Goal: Transaction & Acquisition: Purchase product/service

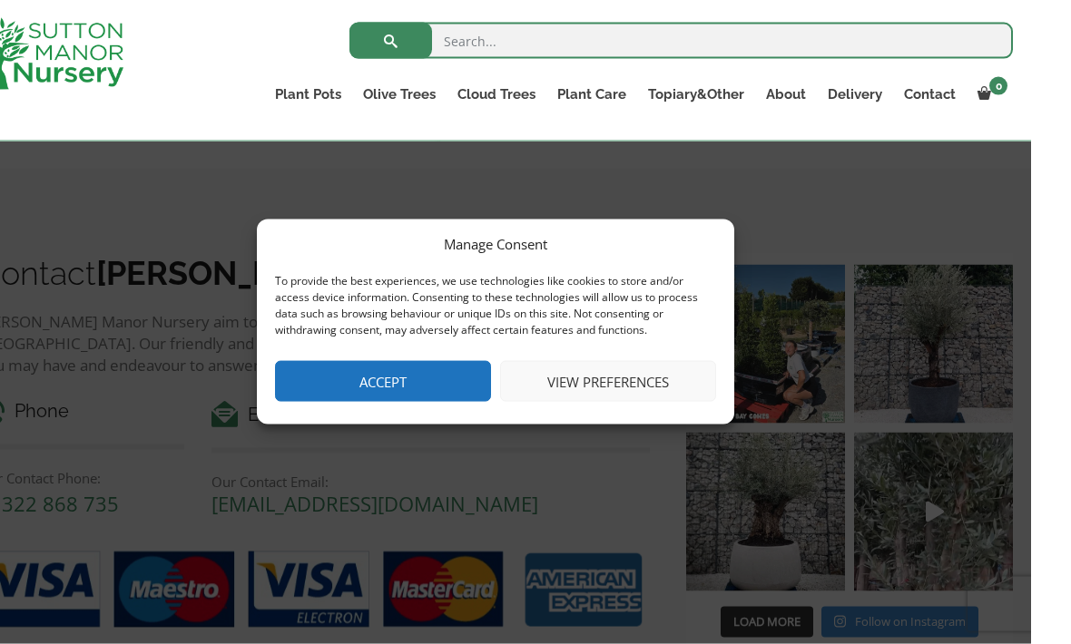
scroll to position [1493, 0]
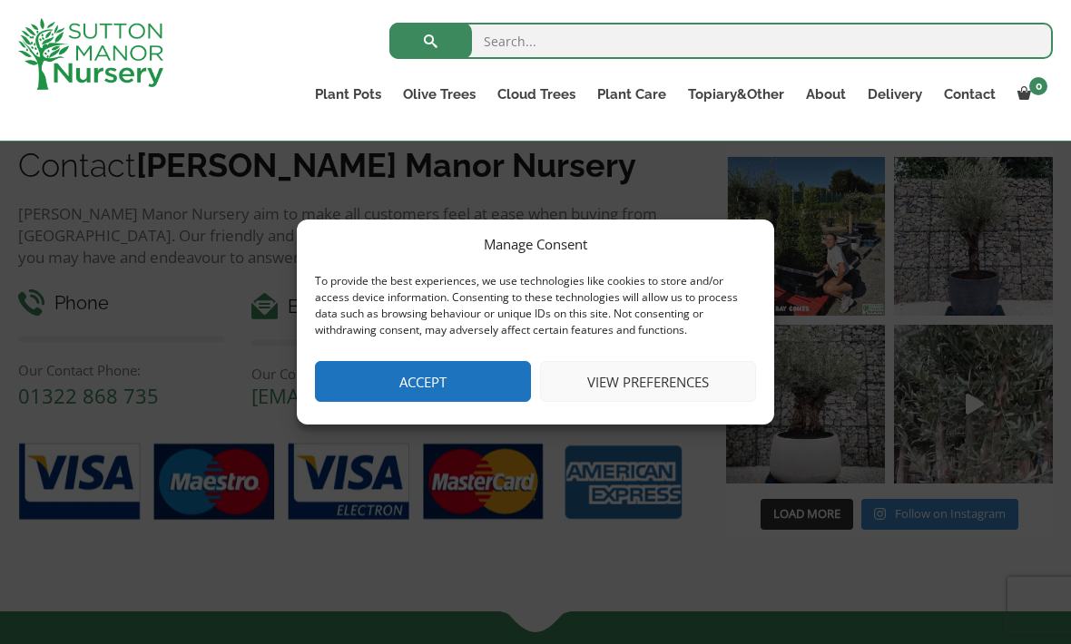
click at [596, 402] on button "View preferences" at bounding box center [648, 381] width 216 height 41
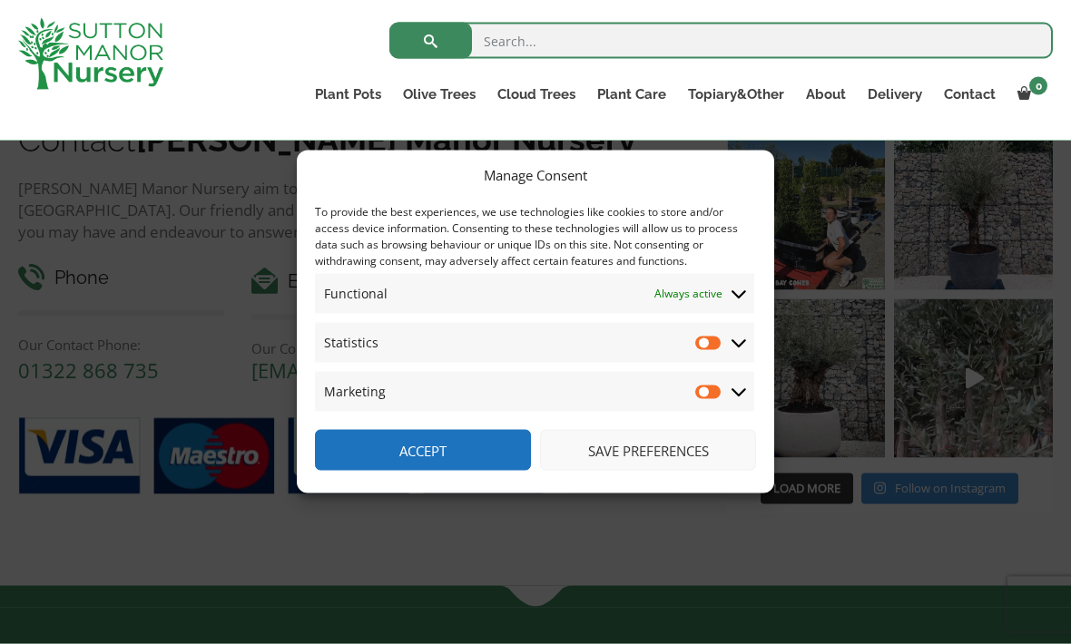
scroll to position [1555, 0]
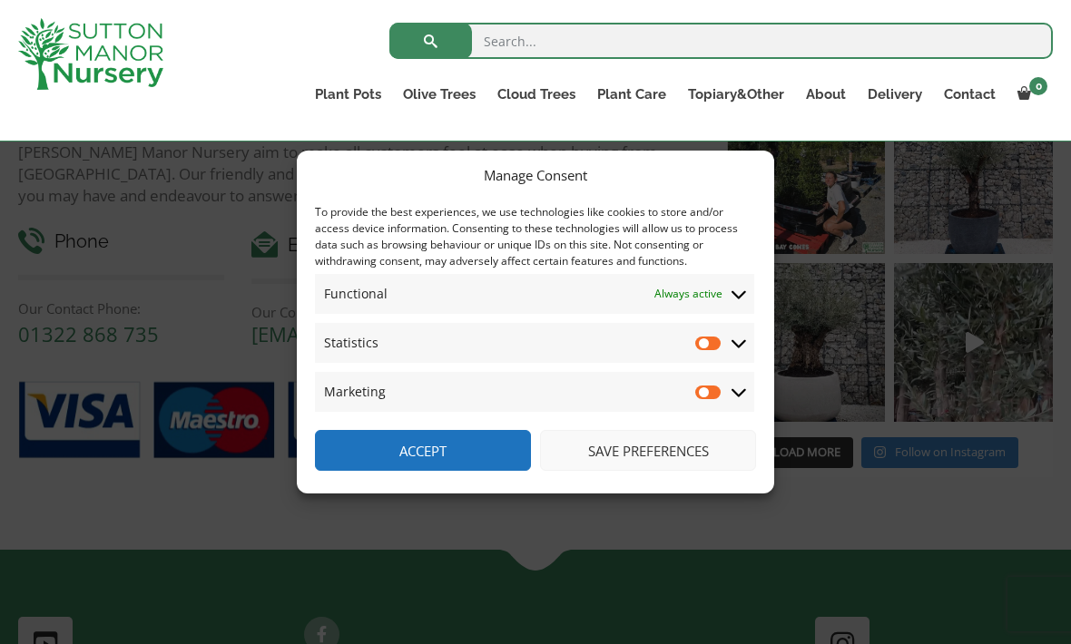
click at [634, 471] on button "Save preferences" at bounding box center [648, 450] width 216 height 41
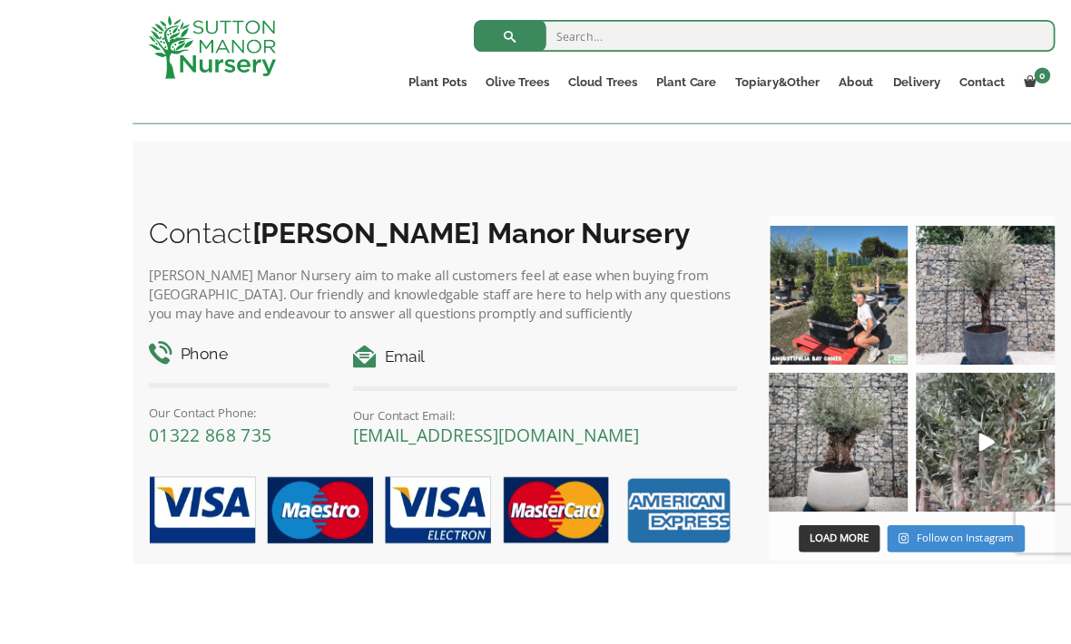
scroll to position [1540, 0]
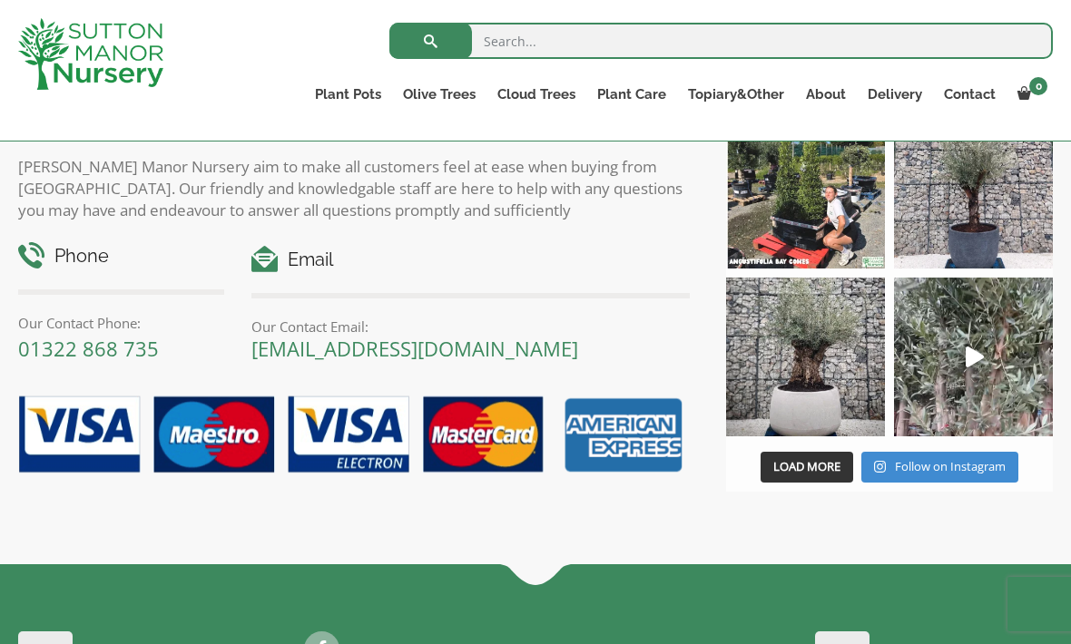
click at [816, 371] on img at bounding box center [805, 357] width 159 height 159
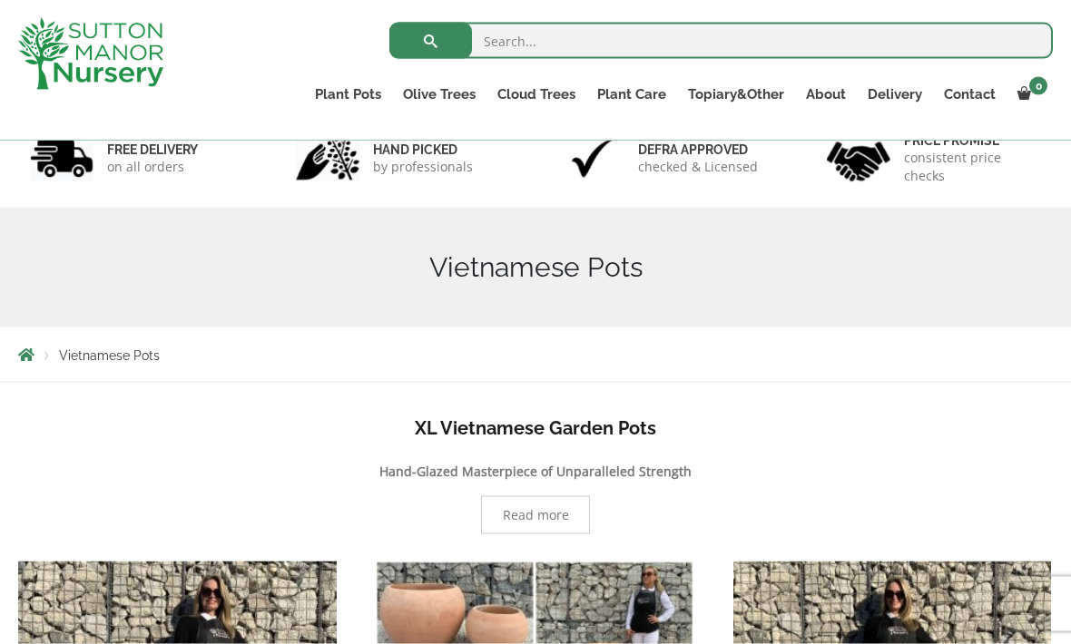
scroll to position [0, 0]
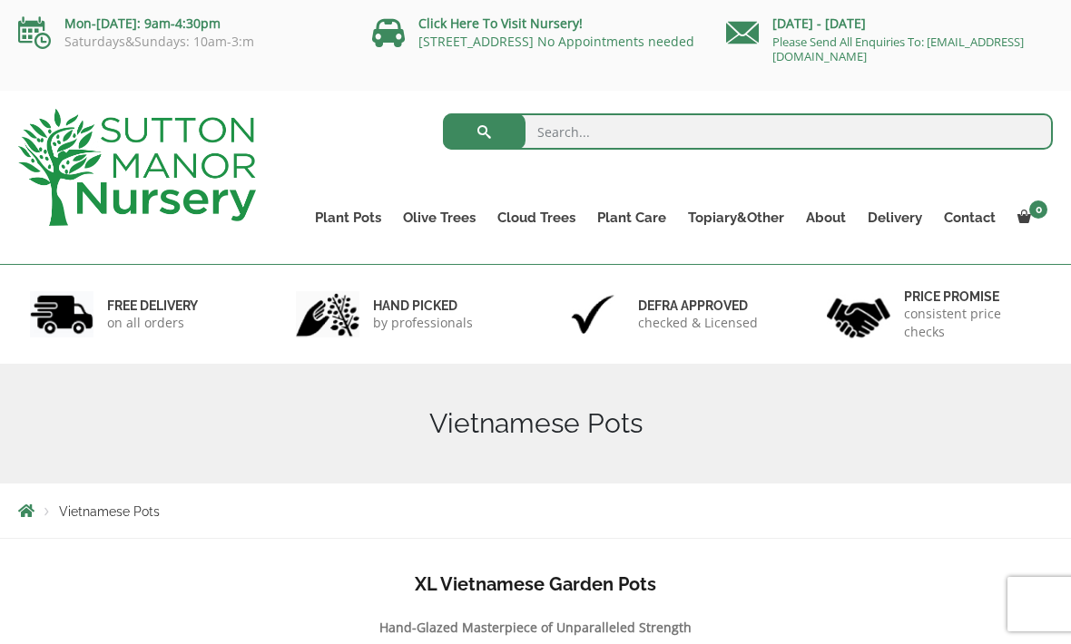
click at [0, 0] on link "Fibre Clay Pots" at bounding box center [0, 0] width 0 height 0
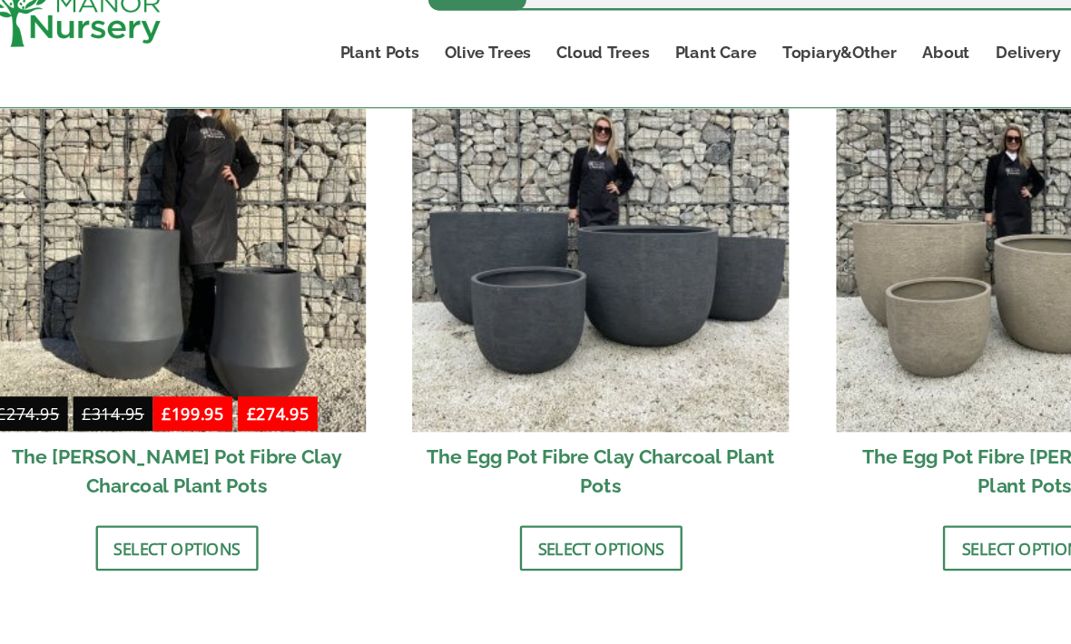
scroll to position [633, 0]
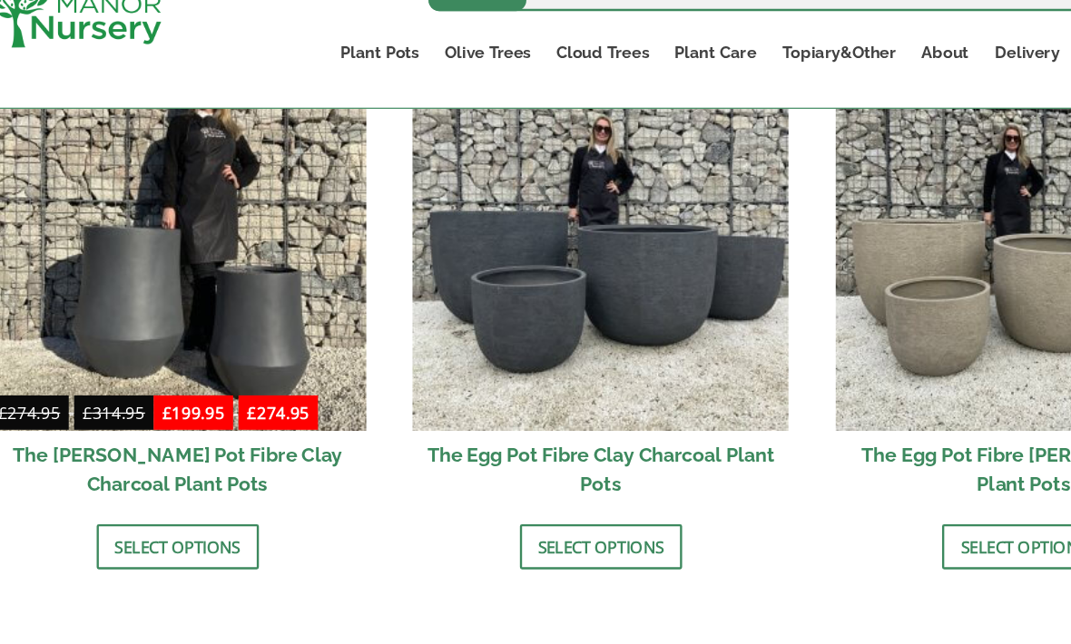
click at [531, 257] on img at bounding box center [535, 254] width 319 height 319
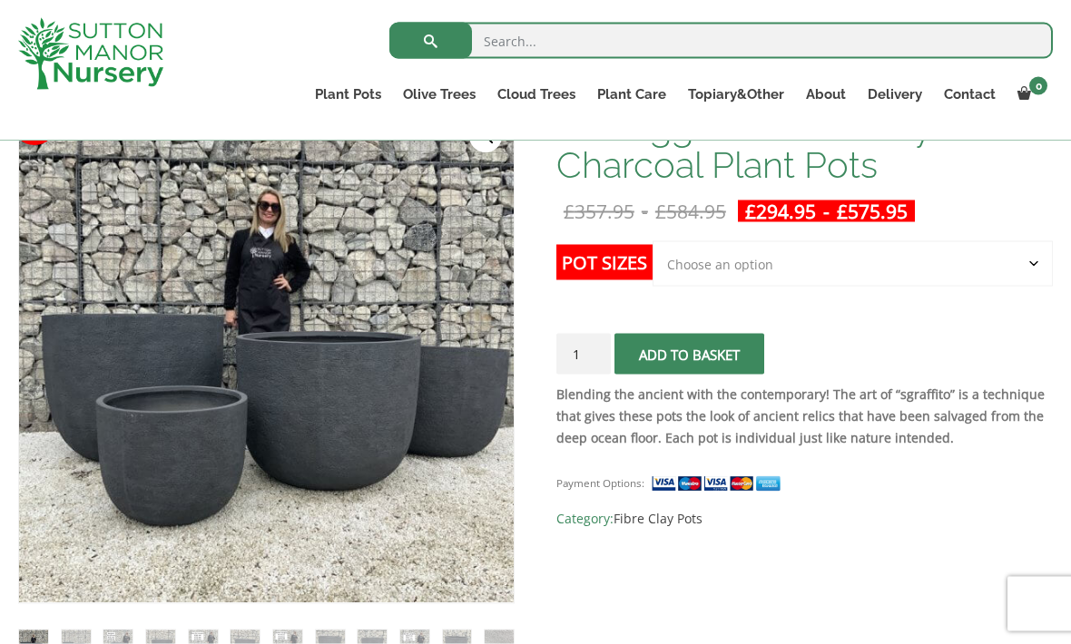
scroll to position [312, 0]
click at [769, 270] on select "Choose an option Click here to buy the 5th To Largest Pot In The Picture Click …" at bounding box center [853, 262] width 400 height 45
select select "Click here to buy the 2nd To Largest Pot In The Picture"
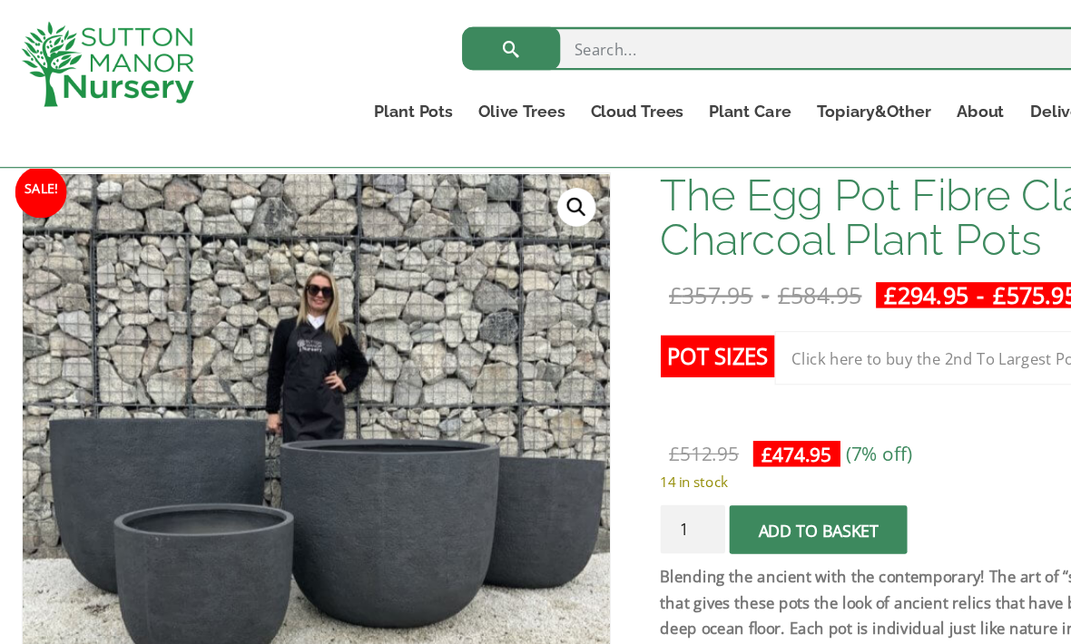
scroll to position [250, 0]
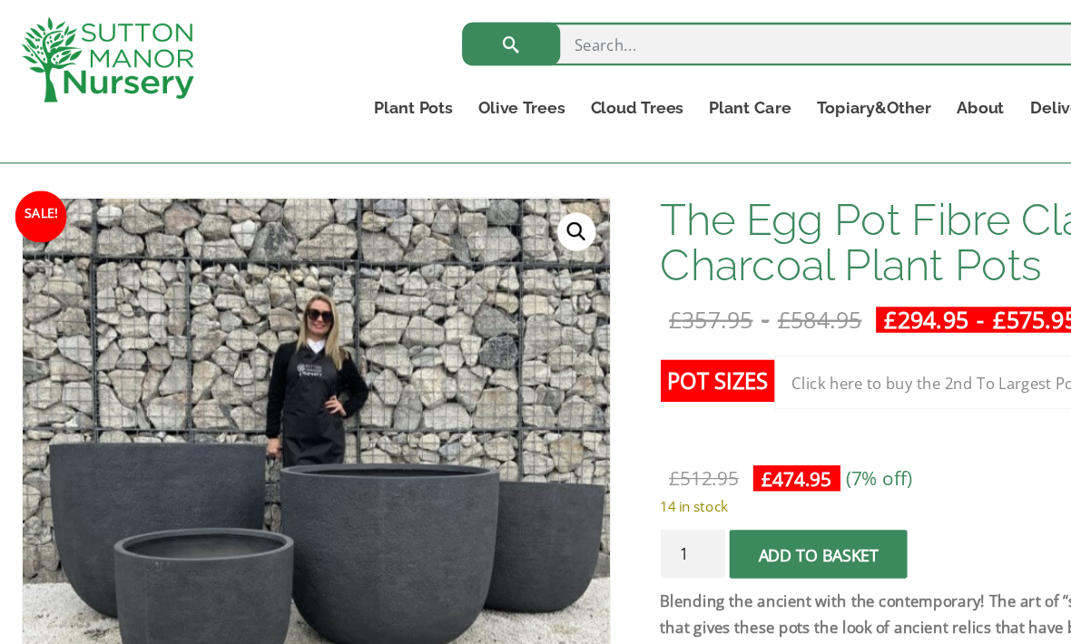
click at [0, 0] on link "Glazed Pots" at bounding box center [0, 0] width 0 height 0
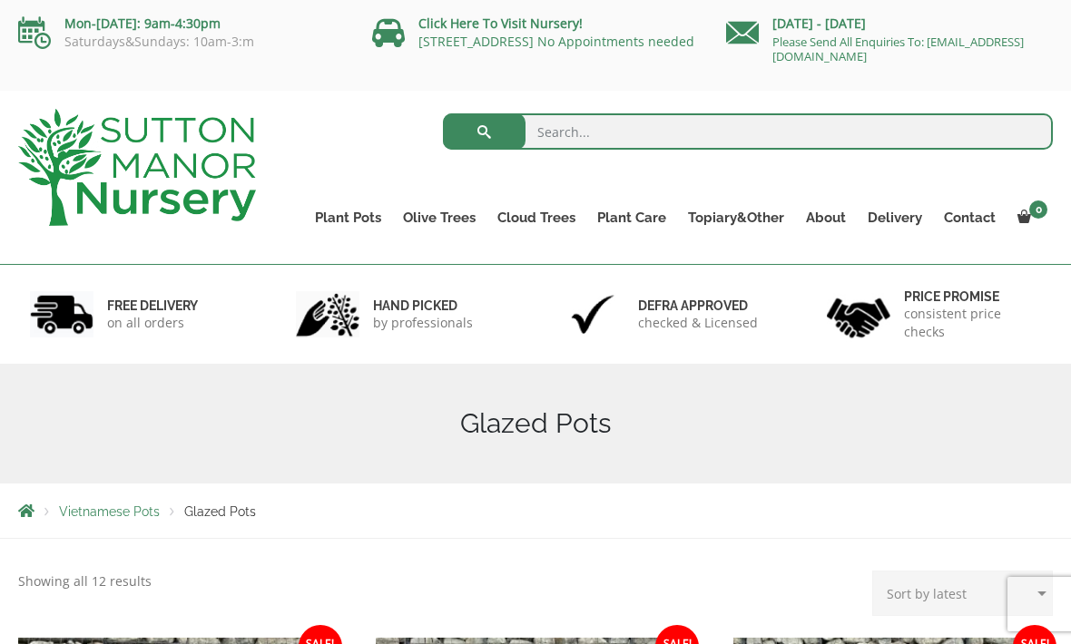
click at [0, 0] on link "The Iron Stone Pots" at bounding box center [0, 0] width 0 height 0
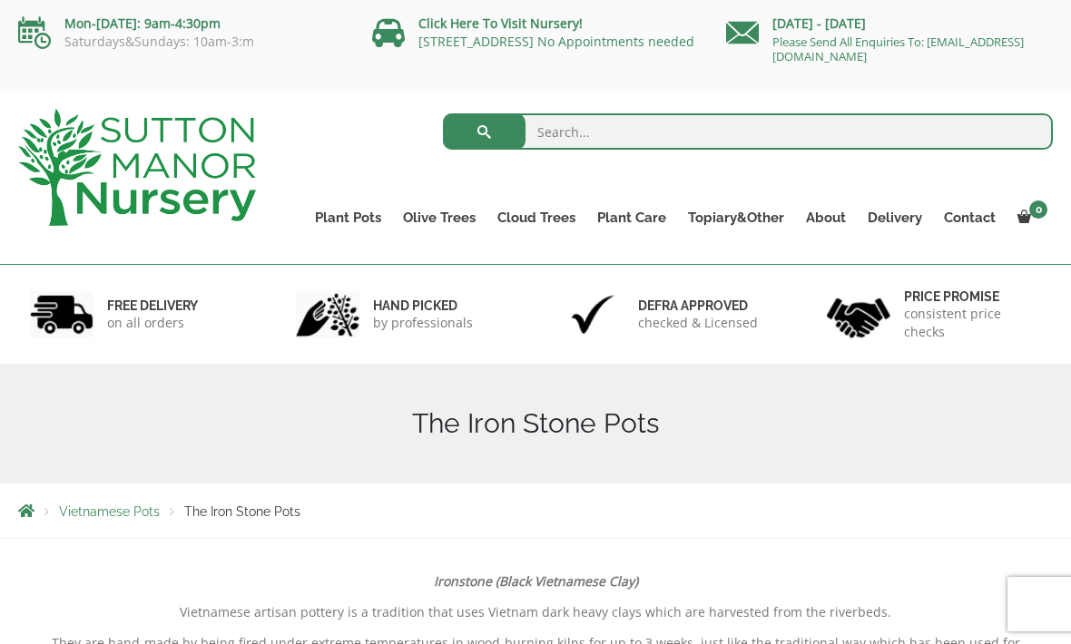
click at [0, 0] on link "Wabi-Sabi" at bounding box center [0, 0] width 0 height 0
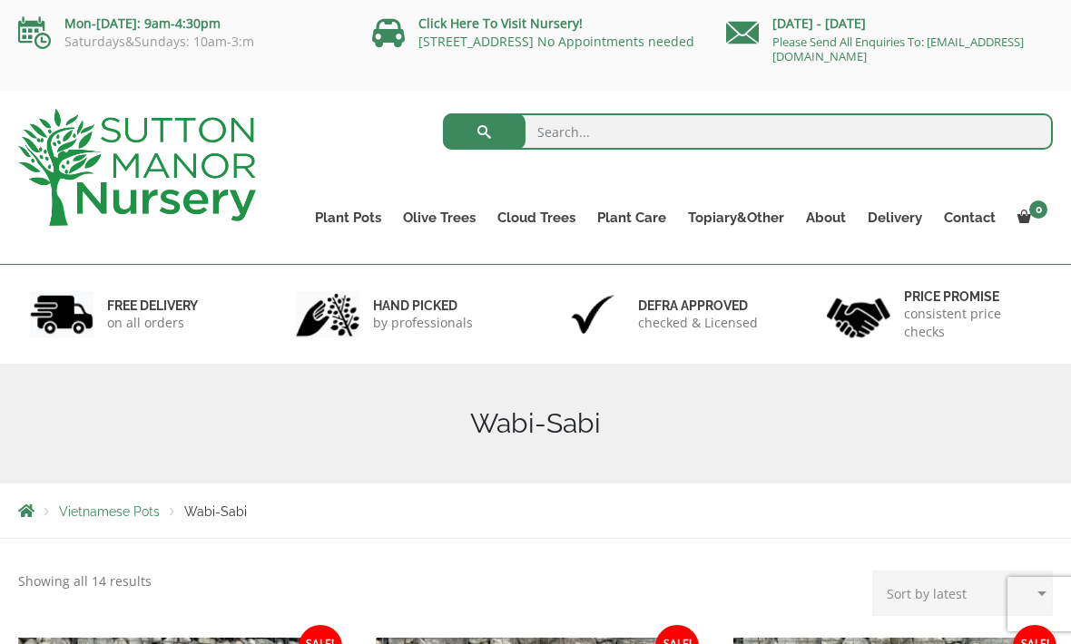
click at [0, 0] on link "The Old Stone Pots" at bounding box center [0, 0] width 0 height 0
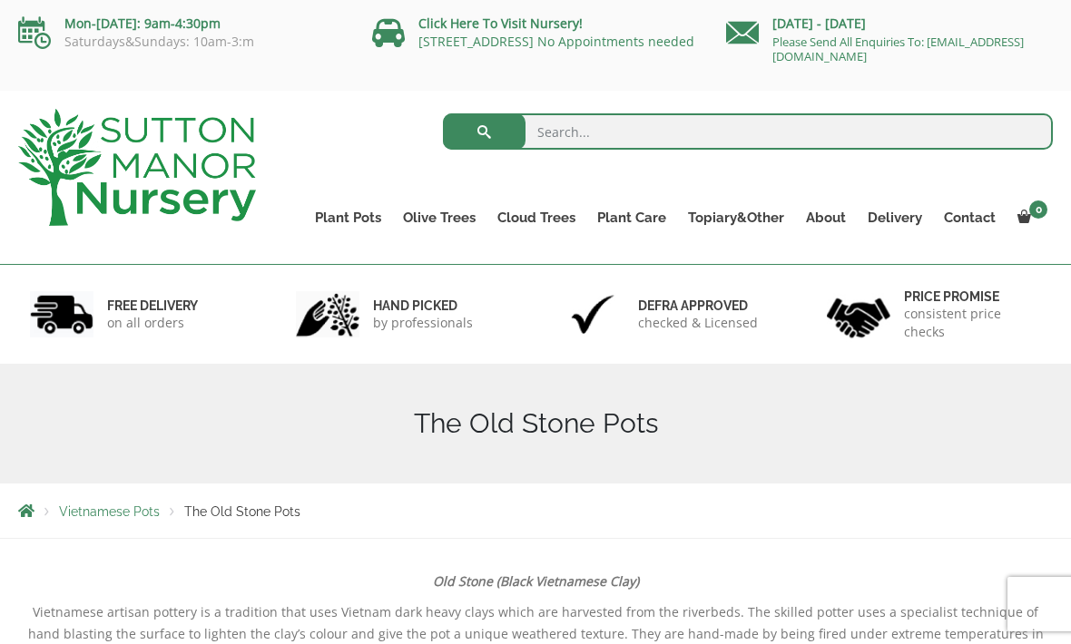
click at [0, 0] on link "The Atlantis Pots" at bounding box center [0, 0] width 0 height 0
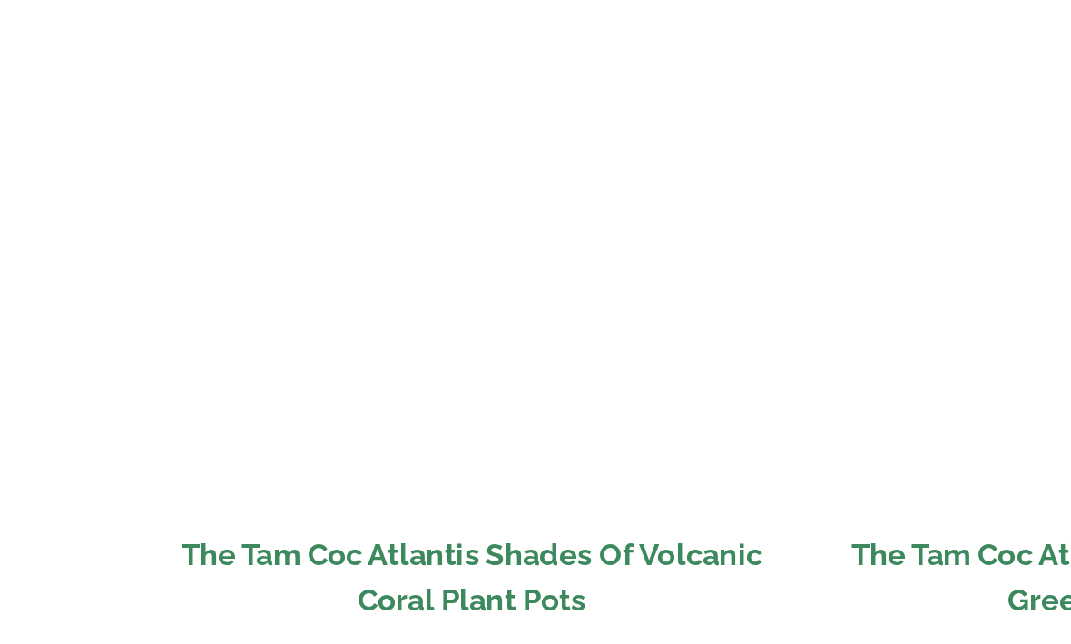
scroll to position [1588, 0]
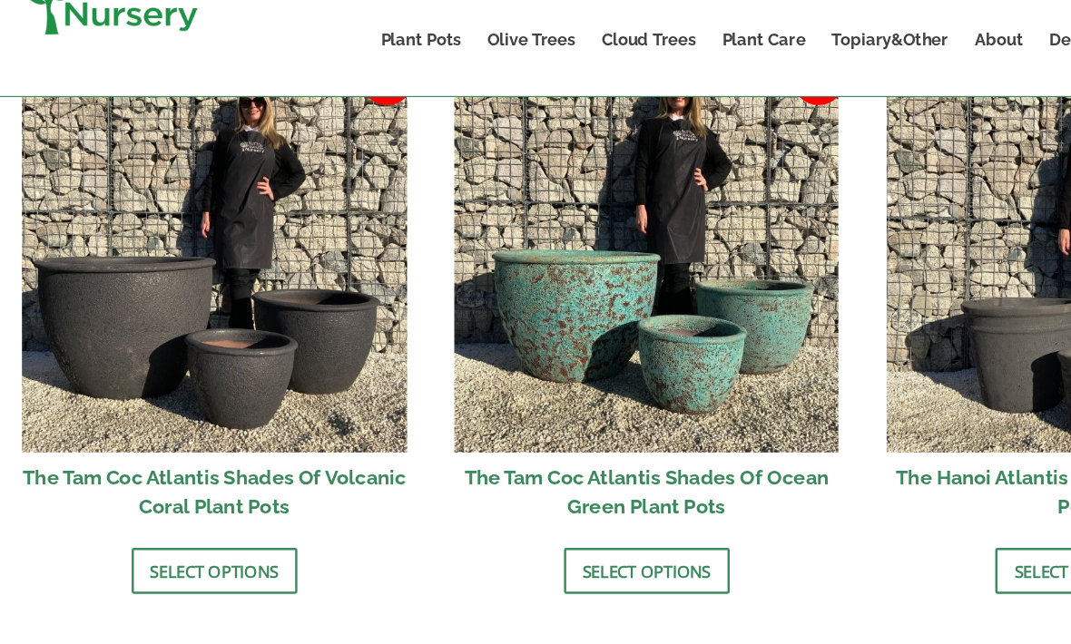
click at [264, 303] on img at bounding box center [177, 276] width 319 height 319
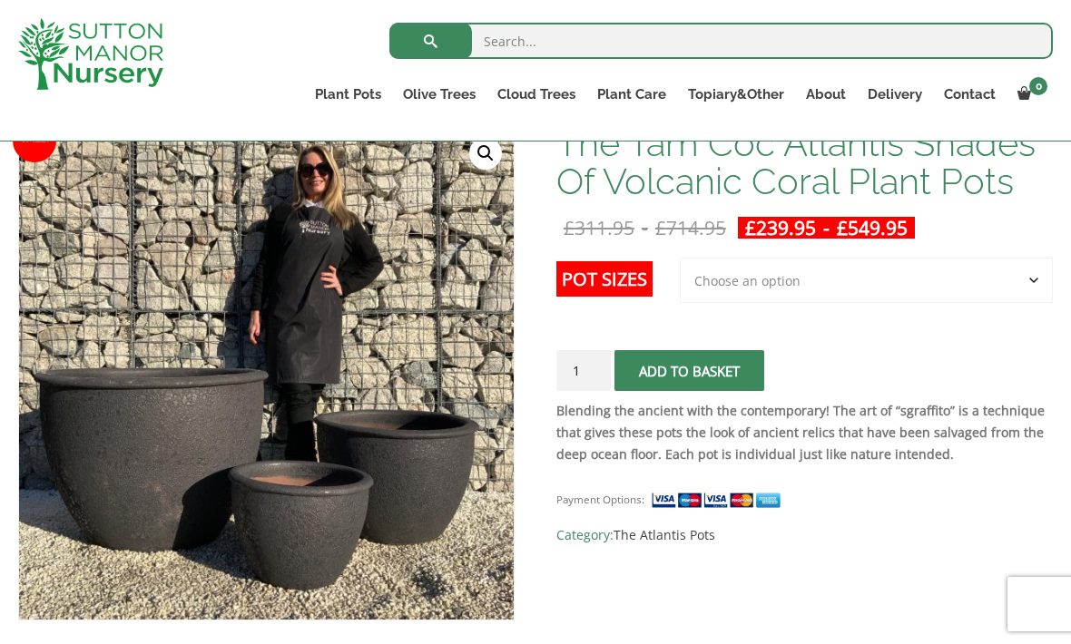
scroll to position [293, 0]
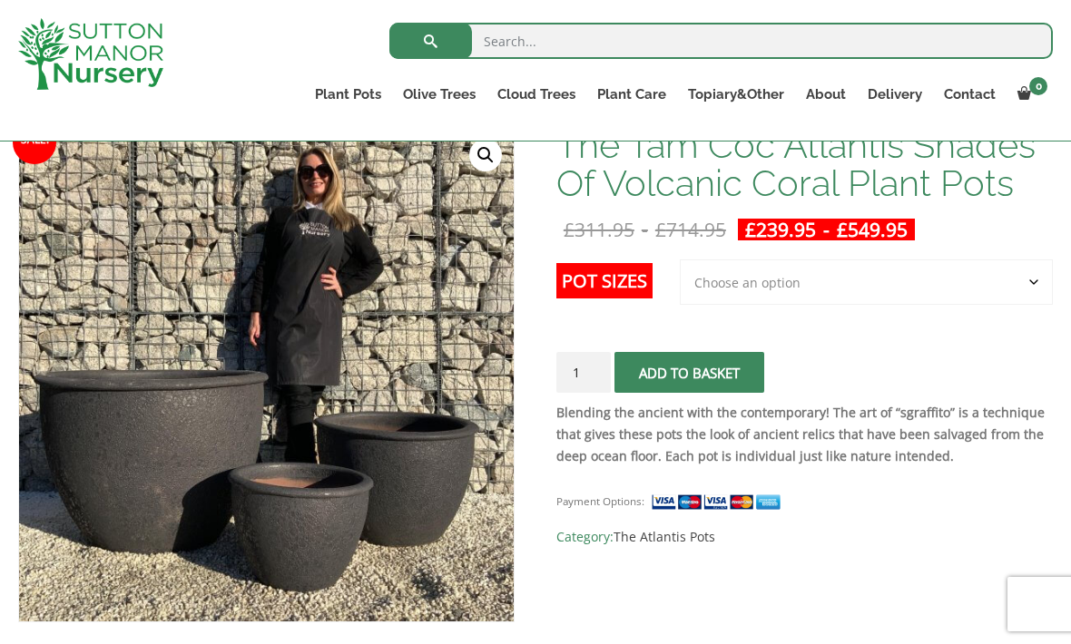
click at [771, 289] on select "Choose an option 3rd to Largest Pot In The Picture 2nd to Largest Pot In The Pi…" at bounding box center [866, 282] width 373 height 45
select select "Largest pot In The Picture"
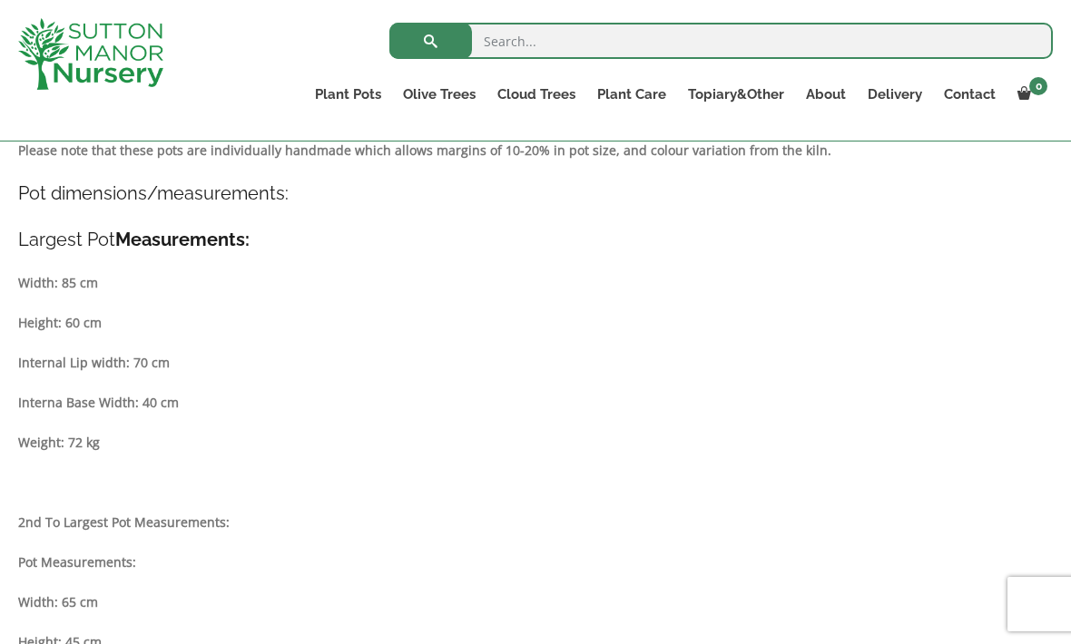
scroll to position [949, 0]
